Goal: Find specific page/section: Find specific page/section

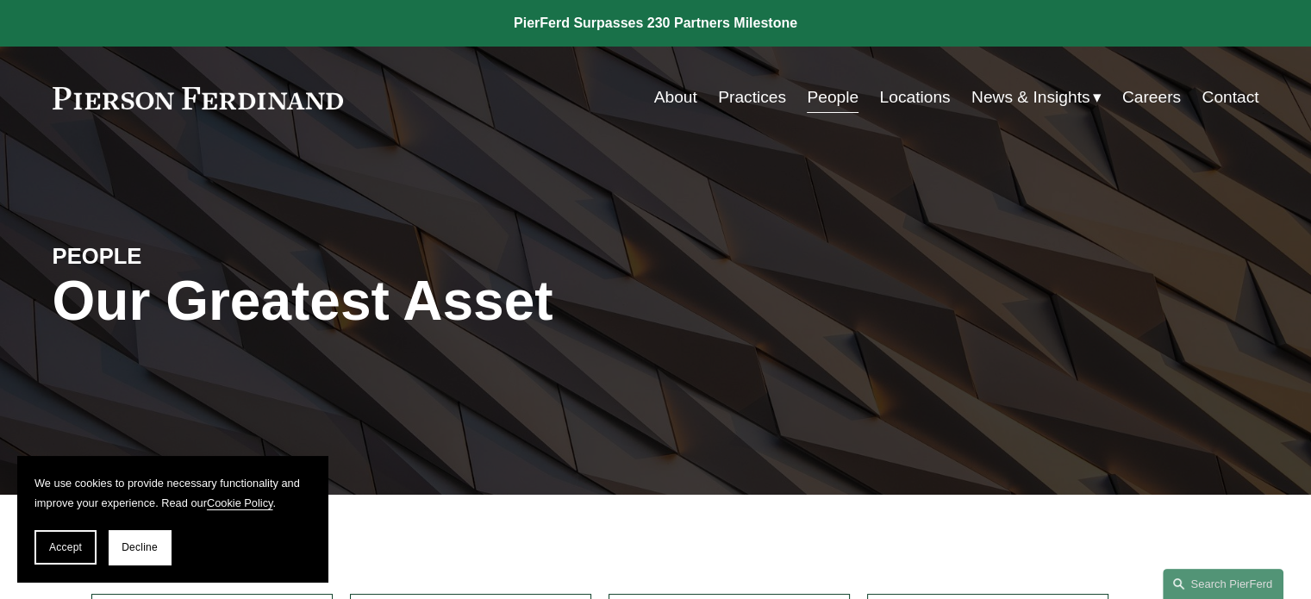
click at [730, 97] on link "Practices" at bounding box center [752, 97] width 68 height 33
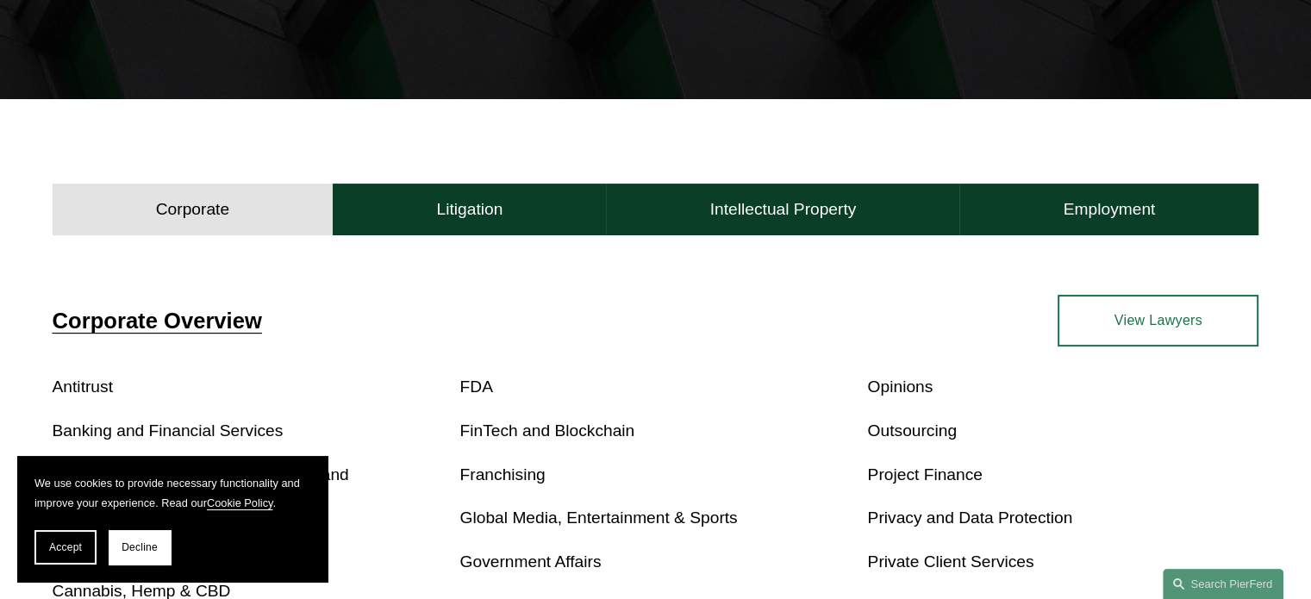
scroll to position [431, 0]
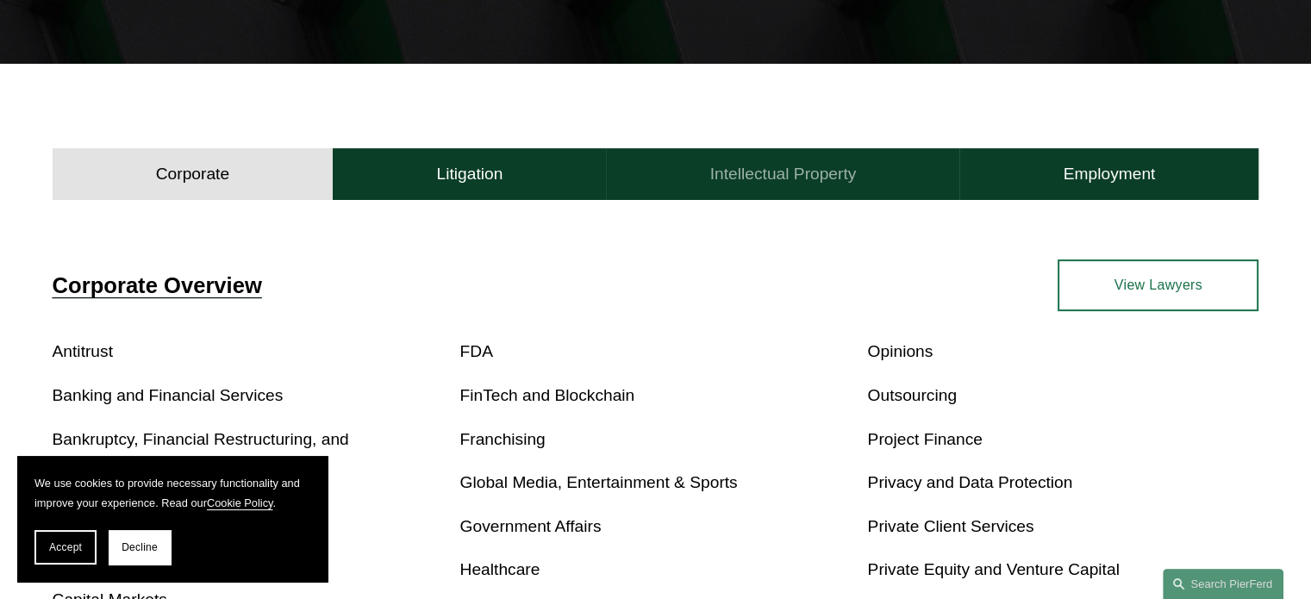
click at [796, 172] on h4 "Intellectual Property" at bounding box center [783, 174] width 147 height 21
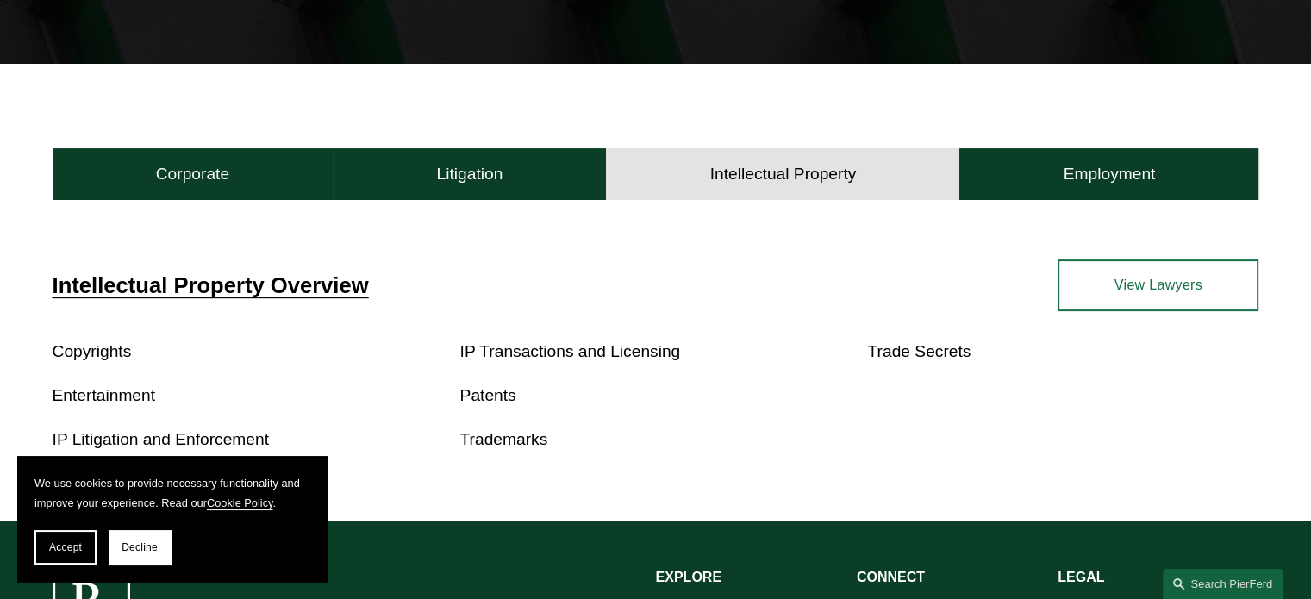
click at [504, 448] on link "Trademarks" at bounding box center [504, 439] width 88 height 18
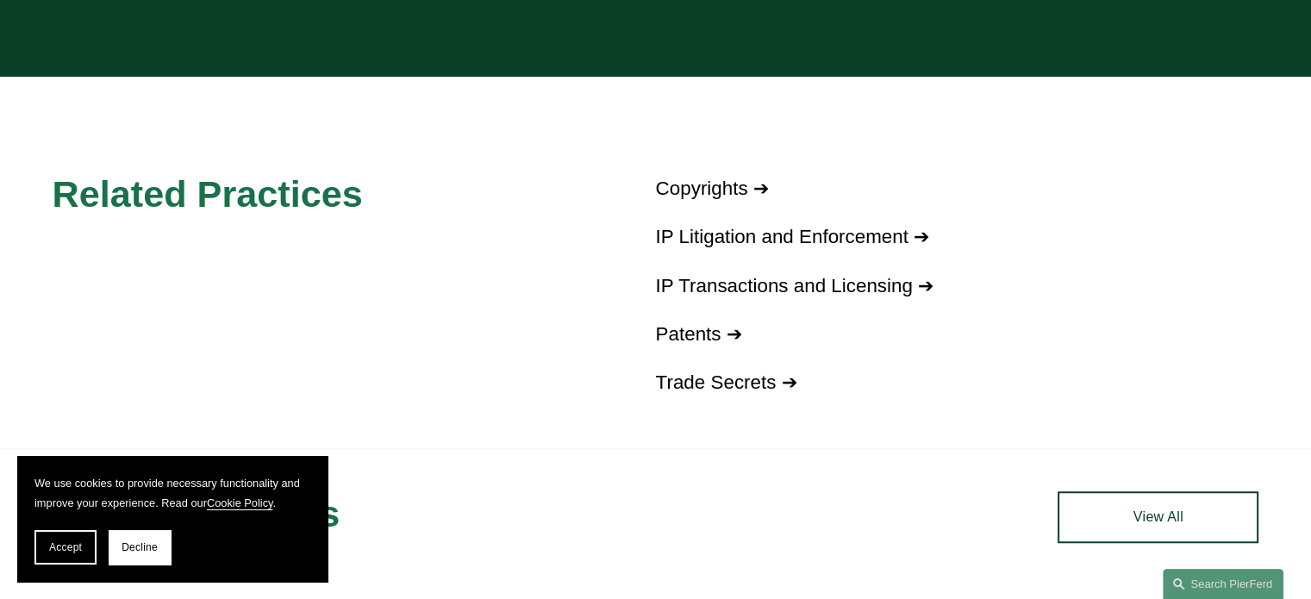
scroll to position [1380, 0]
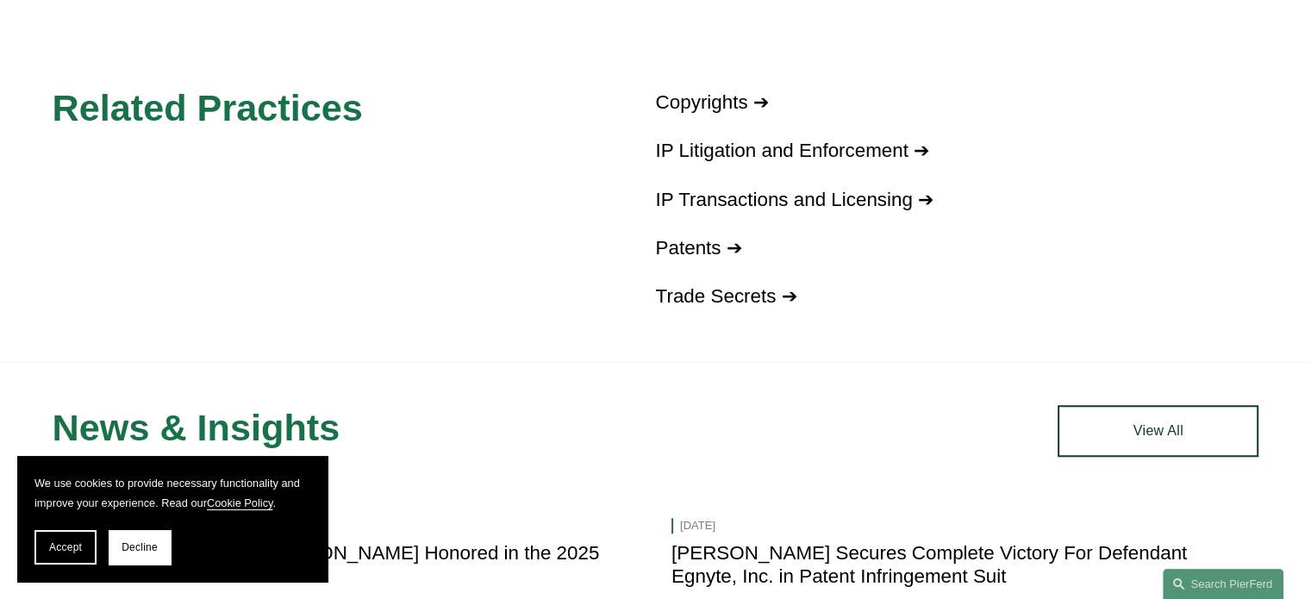
click at [1119, 437] on link "View All" at bounding box center [1158, 431] width 201 height 52
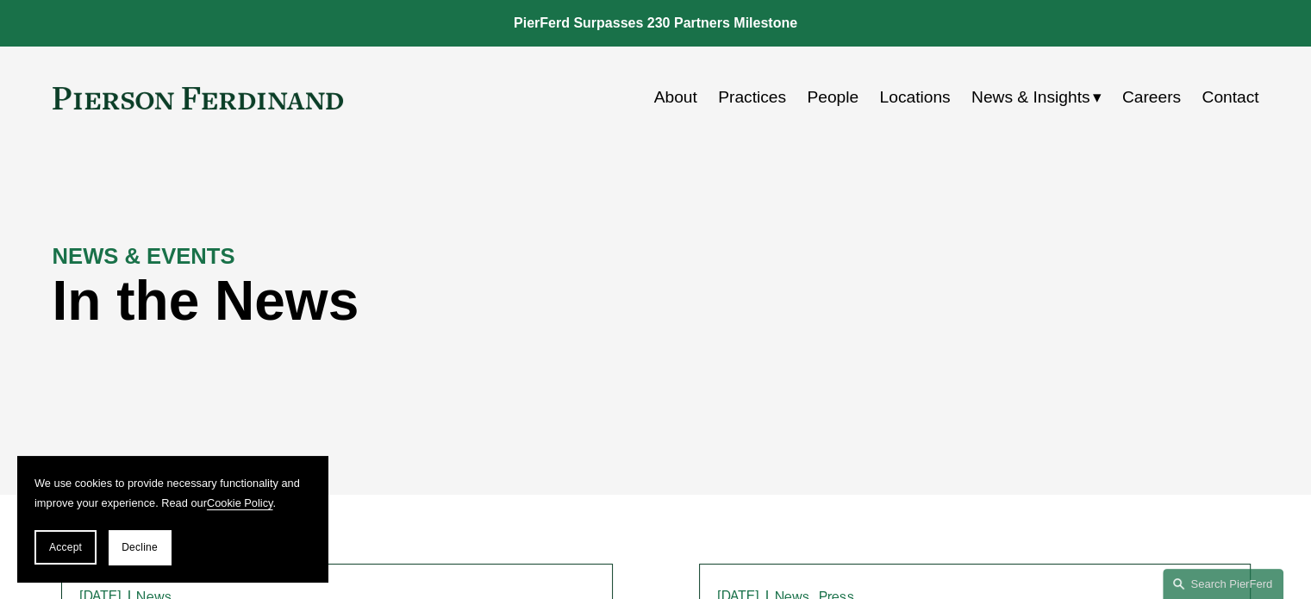
click at [733, 99] on link "Practices" at bounding box center [752, 97] width 68 height 33
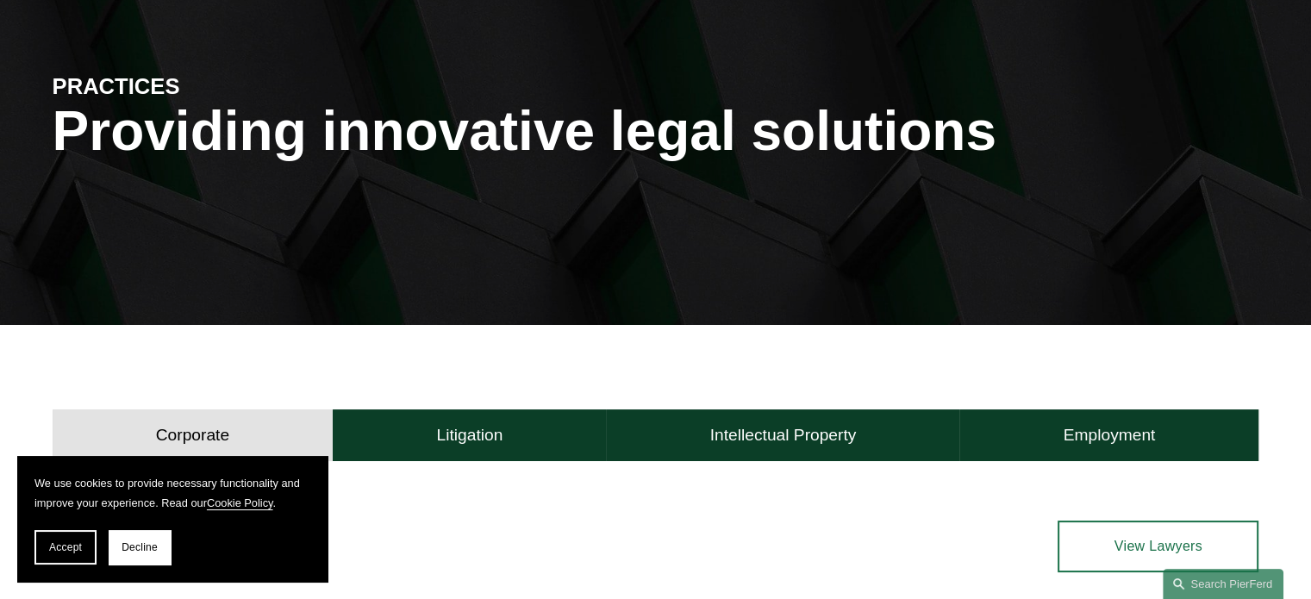
scroll to position [172, 0]
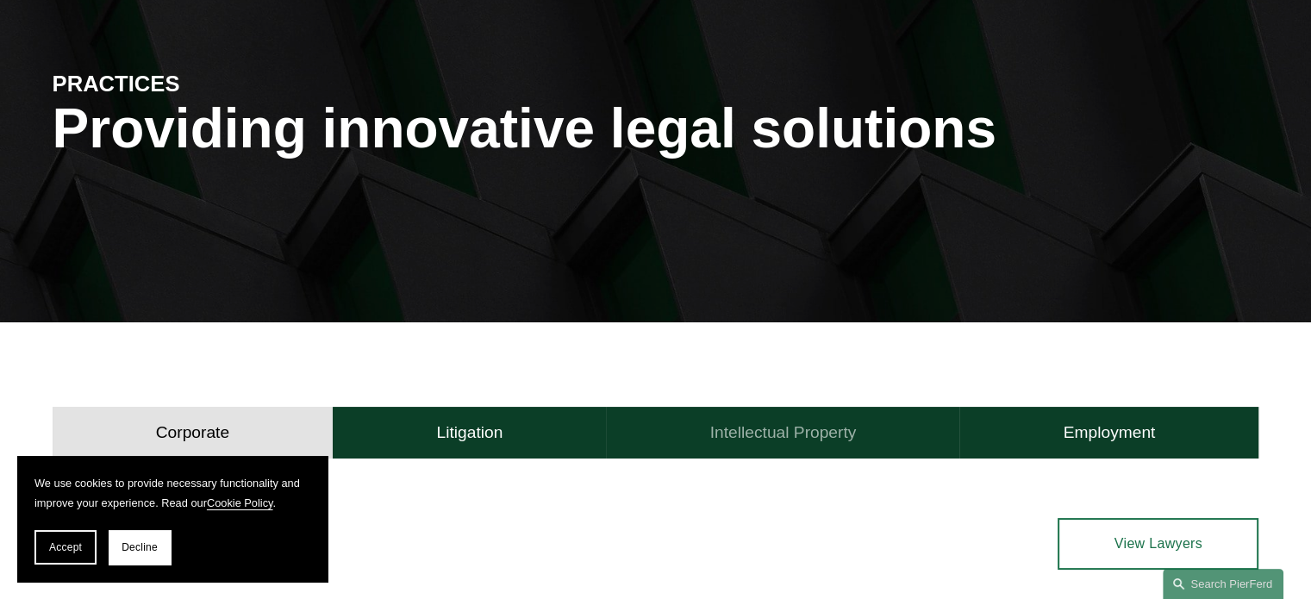
click at [755, 425] on h4 "Intellectual Property" at bounding box center [783, 433] width 147 height 21
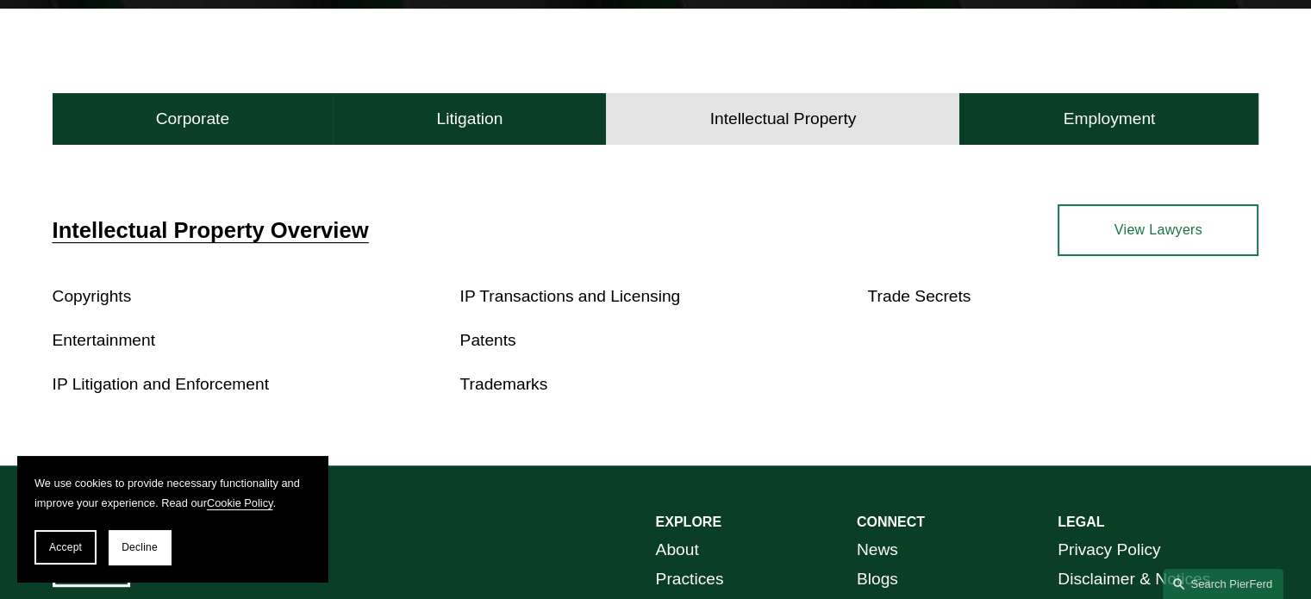
scroll to position [517, 0]
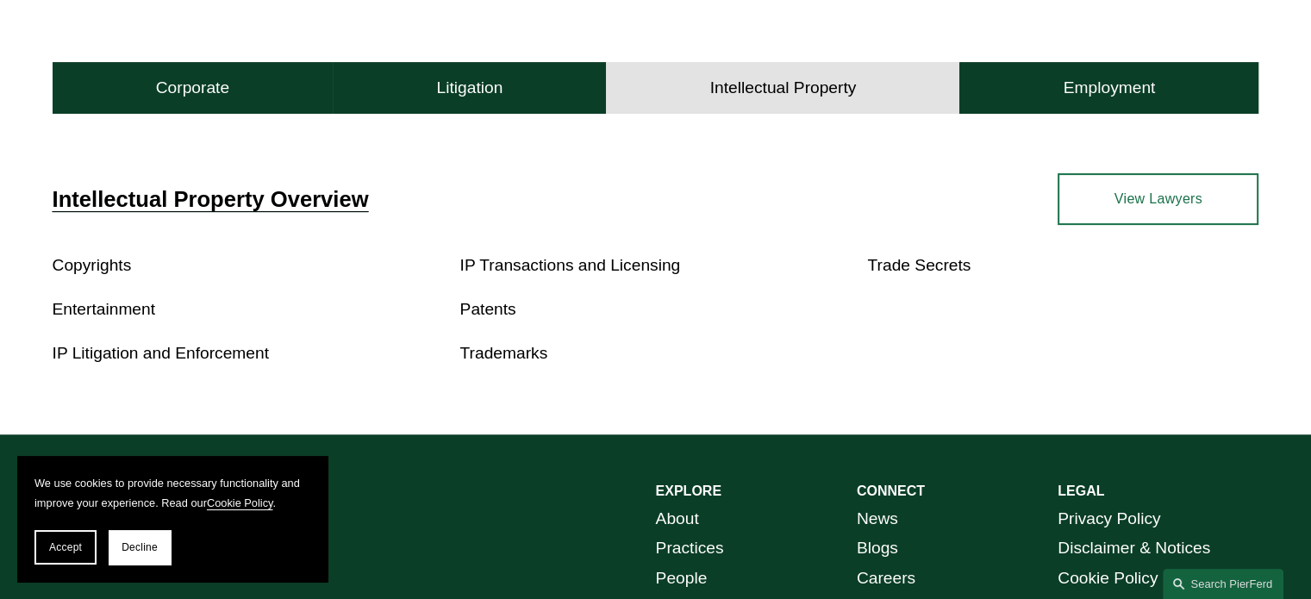
click at [1104, 209] on link "View Lawyers" at bounding box center [1158, 199] width 201 height 52
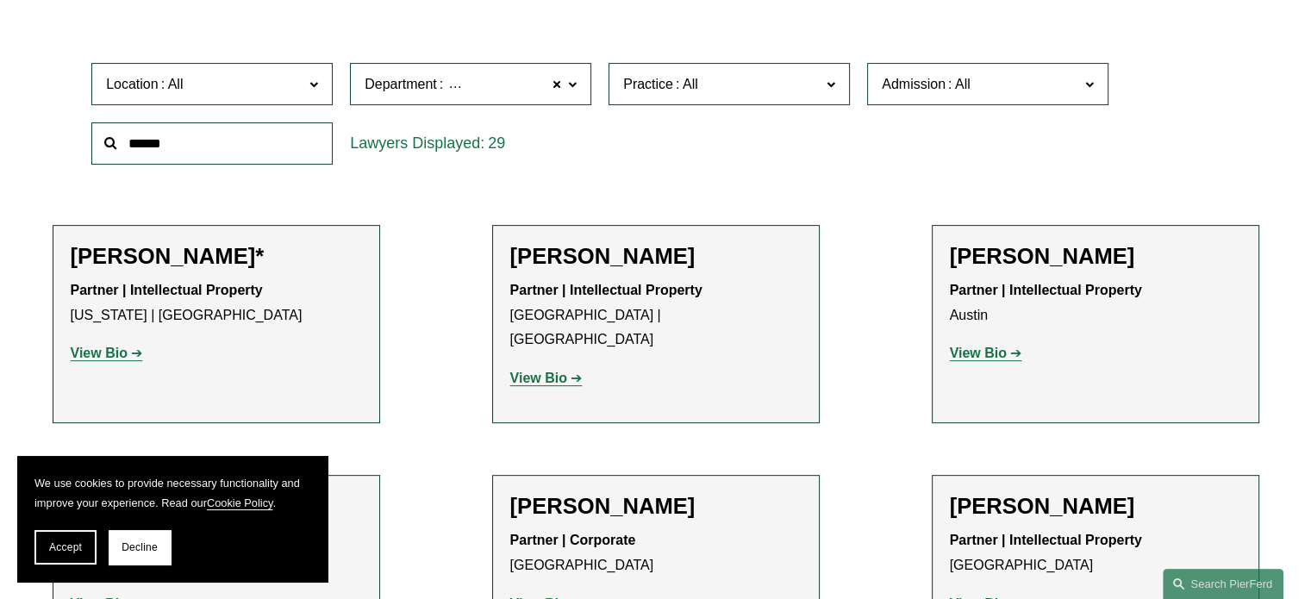
scroll to position [431, 0]
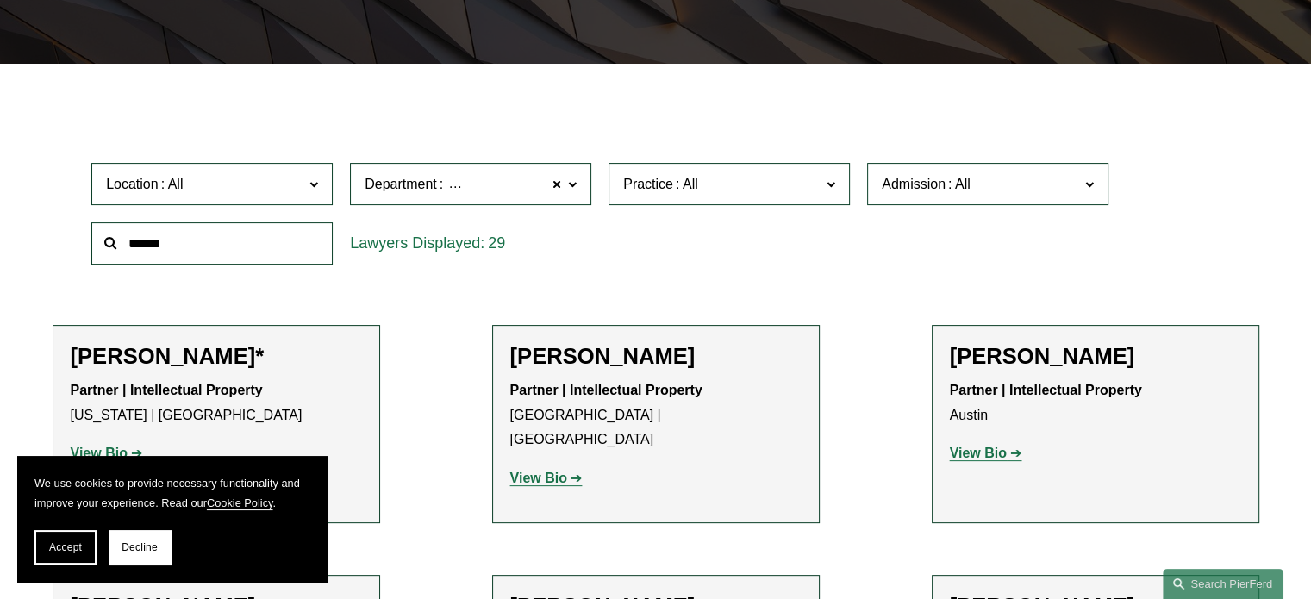
click at [221, 182] on span "Location" at bounding box center [204, 183] width 197 height 23
click at [0, 0] on link "[GEOGRAPHIC_DATA]" at bounding box center [0, 0] width 0 height 0
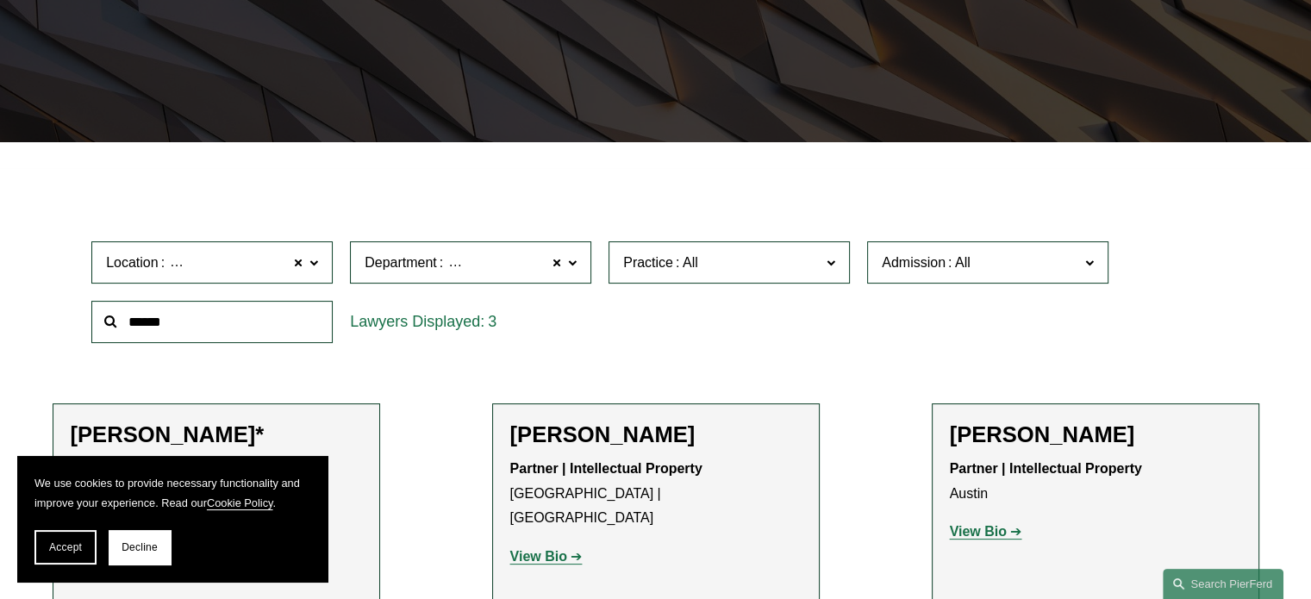
scroll to position [319, 0]
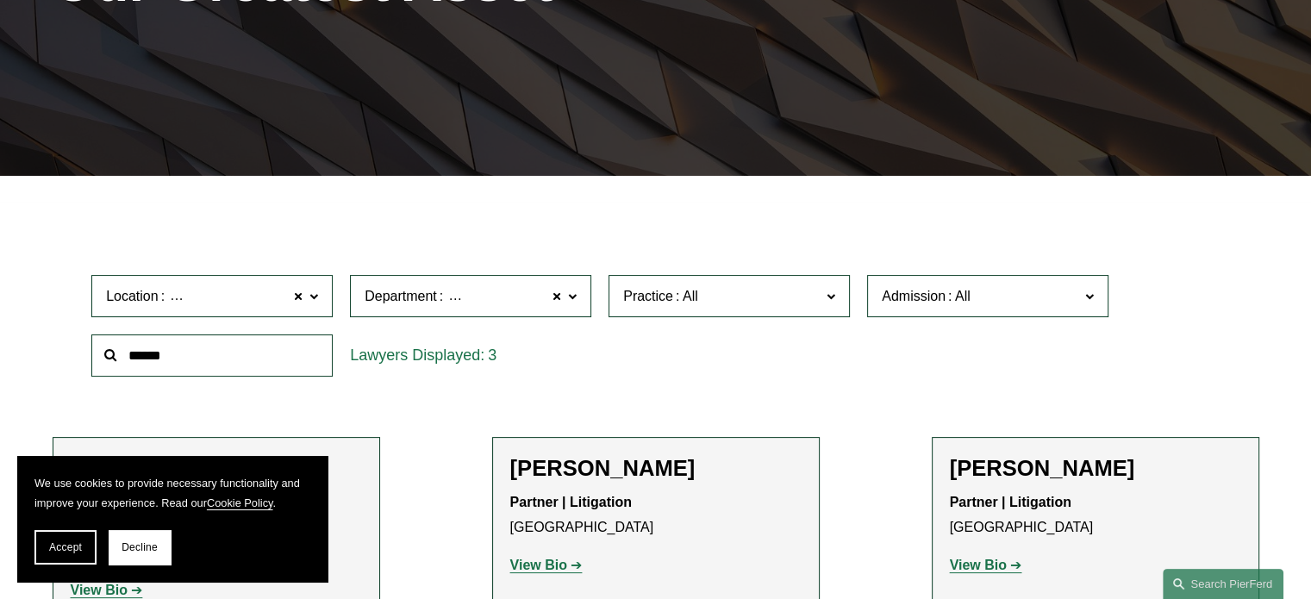
click at [466, 299] on span "Intellectual Property" at bounding box center [507, 296] width 122 height 22
click at [0, 0] on link "All" at bounding box center [0, 0] width 0 height 0
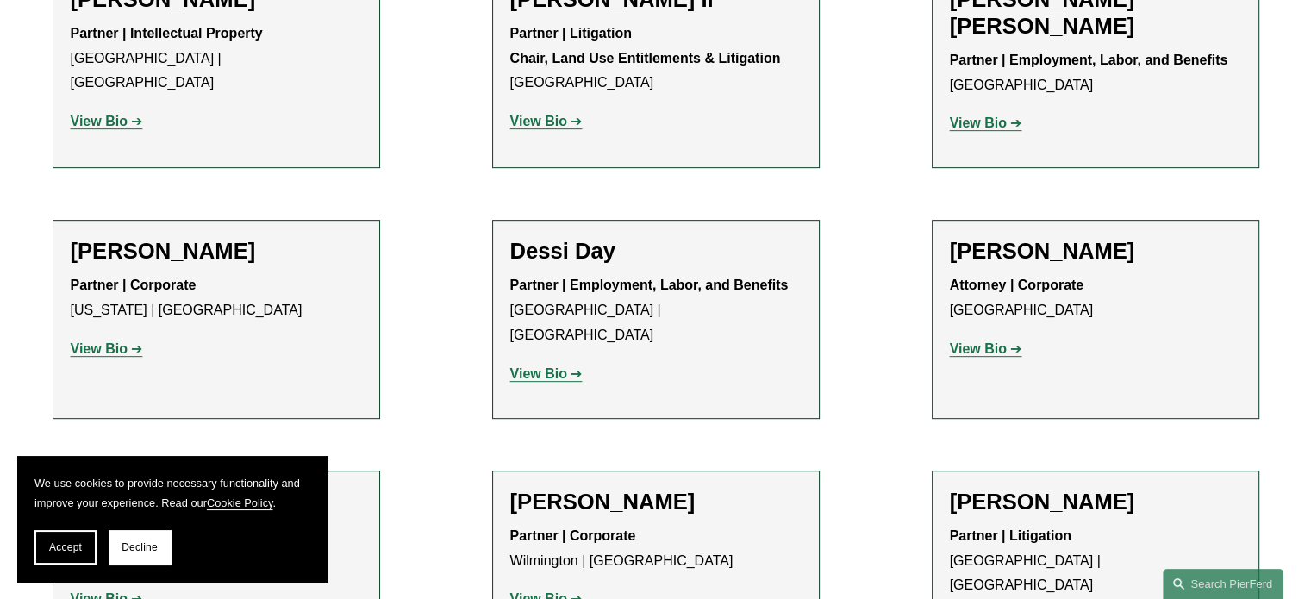
scroll to position [836, 0]
